Goal: Use online tool/utility

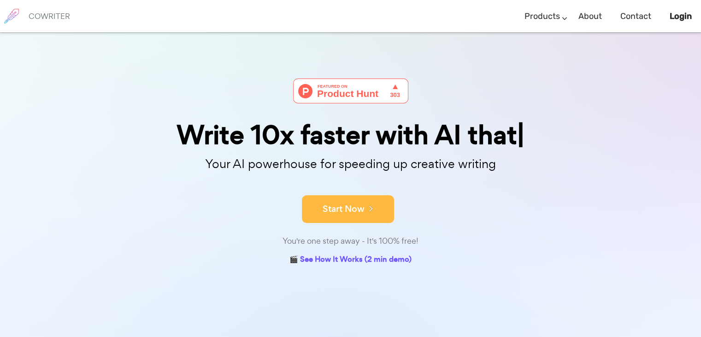
click at [354, 210] on button "Start Now" at bounding box center [348, 209] width 92 height 28
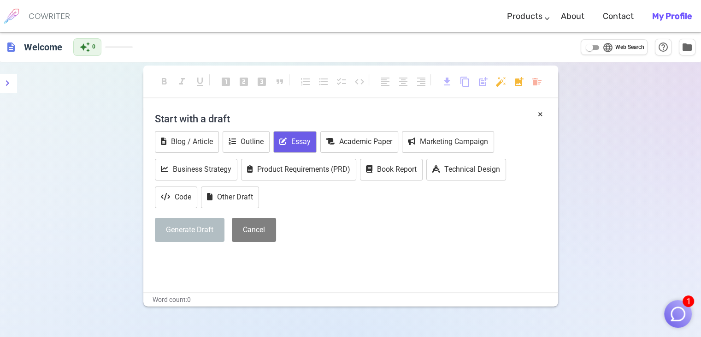
click at [296, 142] on button "Essay" at bounding box center [294, 142] width 43 height 22
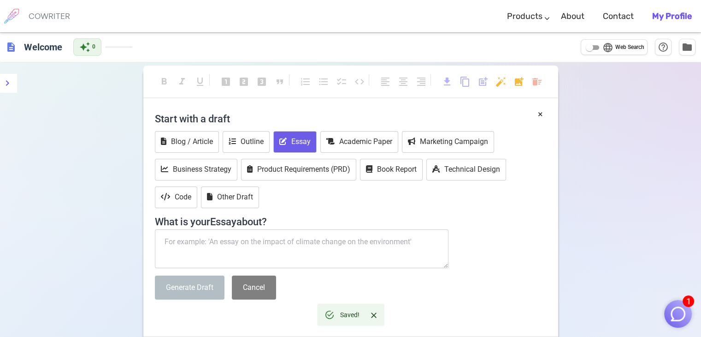
click at [207, 245] on textarea at bounding box center [302, 248] width 294 height 39
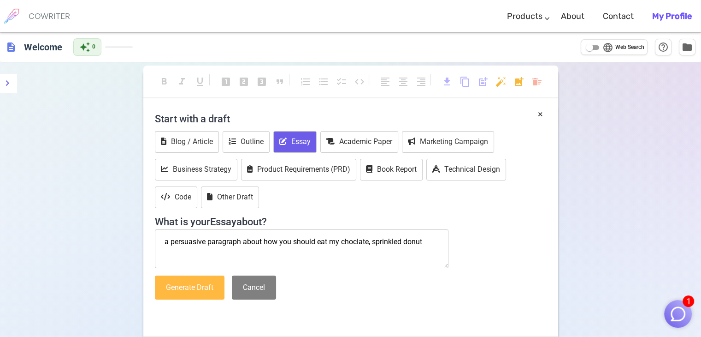
type textarea "a persuasive paragraph about how you should eat my choclate, sprinkled donut"
click at [190, 294] on button "Generate Draft" at bounding box center [190, 287] width 70 height 24
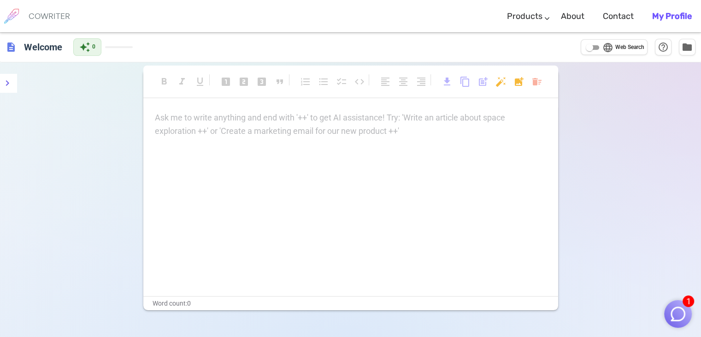
click at [291, 118] on p "Ask me to write anything and end with '++' to get AI assistance! Try: 'Write an…" at bounding box center [351, 117] width 392 height 13
